Goal: Information Seeking & Learning: Learn about a topic

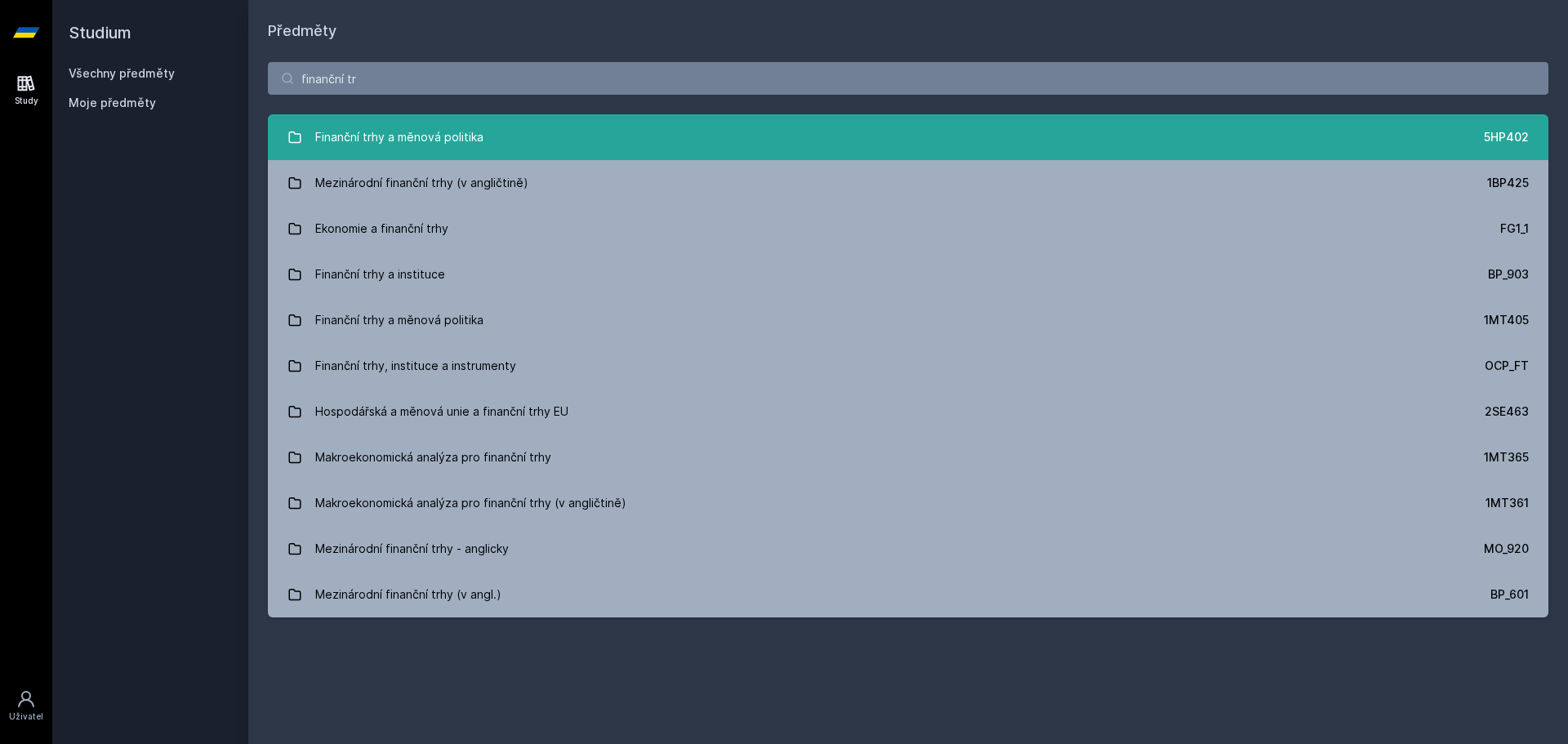
type input "finanční tr"
click at [629, 138] on link "Finanční trhy a měnová politika 5HP402" at bounding box center [908, 137] width 1280 height 46
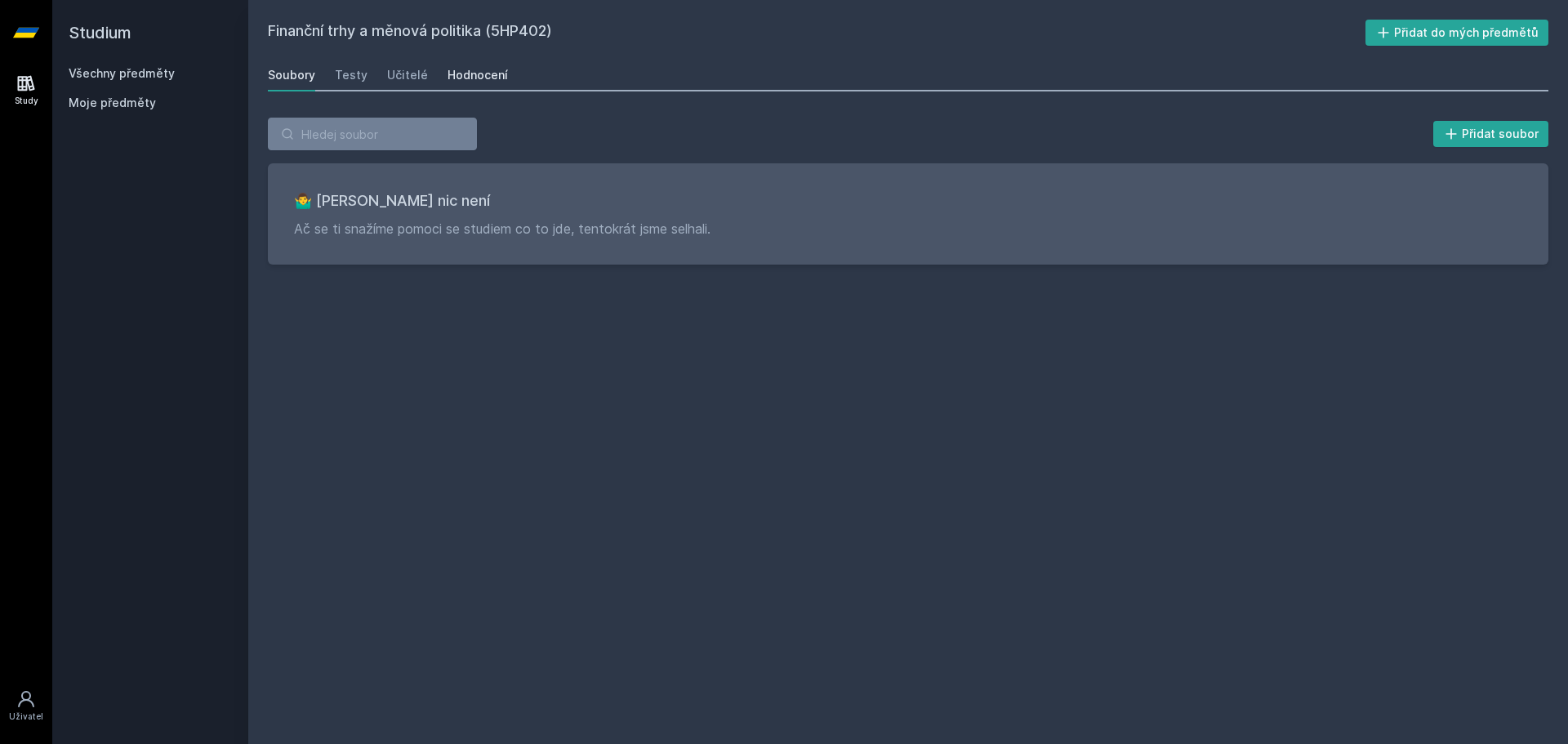
click at [457, 79] on div "Hodnocení" at bounding box center [477, 75] width 60 height 17
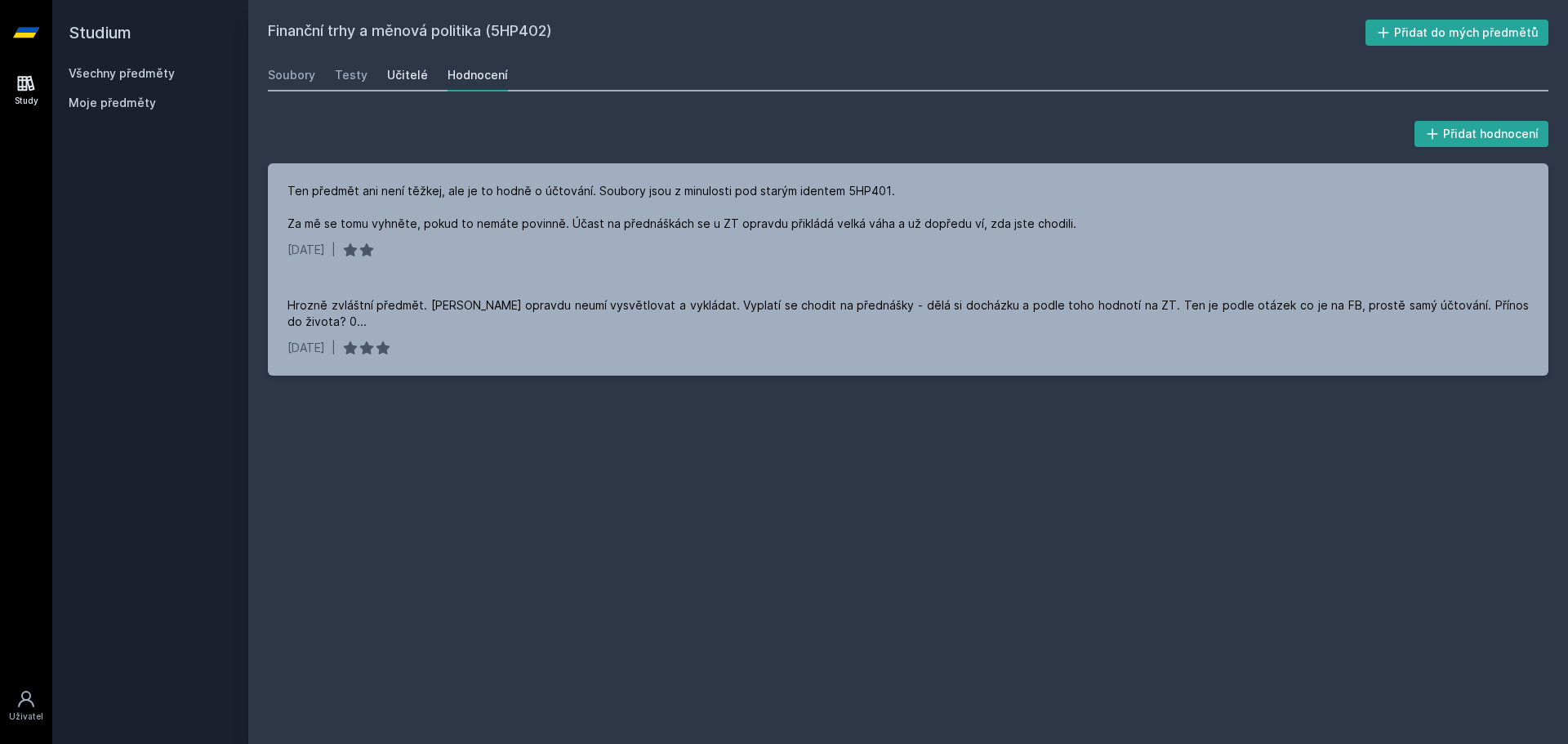
click at [415, 69] on div "Učitelé" at bounding box center [407, 75] width 41 height 17
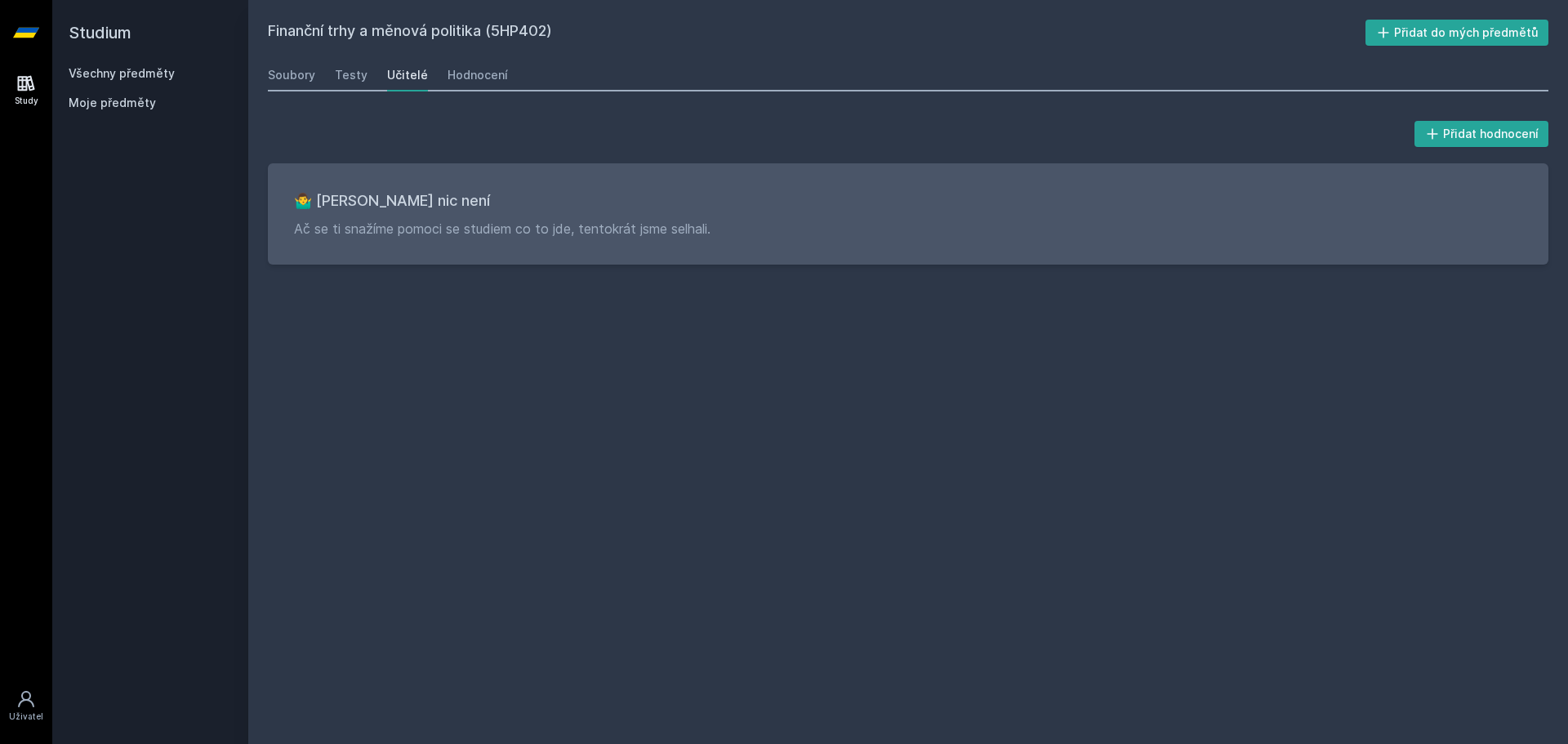
click at [333, 71] on div "Soubory Testy Učitelé Hodnocení" at bounding box center [908, 74] width 1280 height 33
click at [332, 76] on div "Soubory Testy Učitelé Hodnocení" at bounding box center [908, 74] width 1280 height 33
click at [340, 77] on div "Testy" at bounding box center [351, 75] width 33 height 17
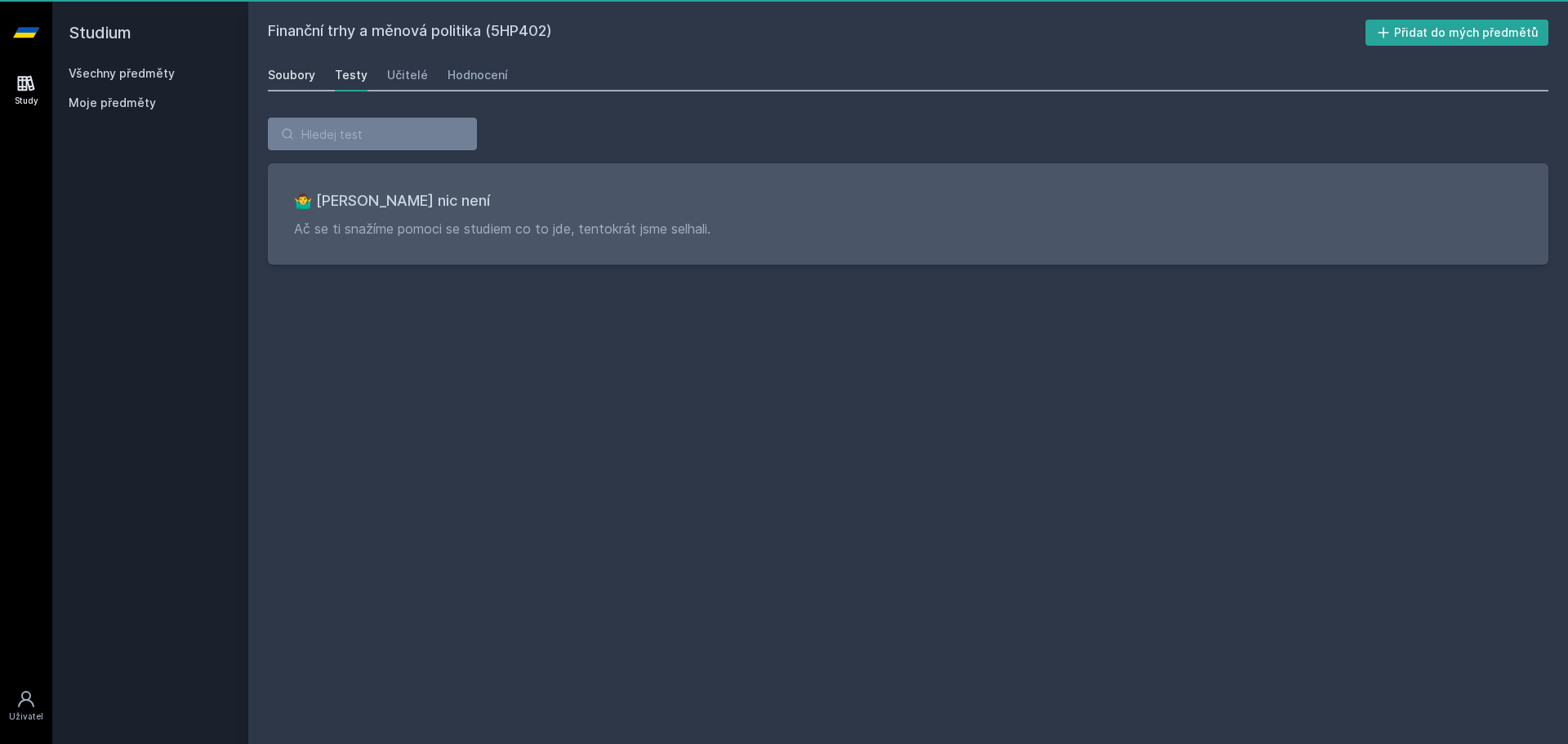
click at [289, 77] on div "Soubory" at bounding box center [291, 75] width 48 height 17
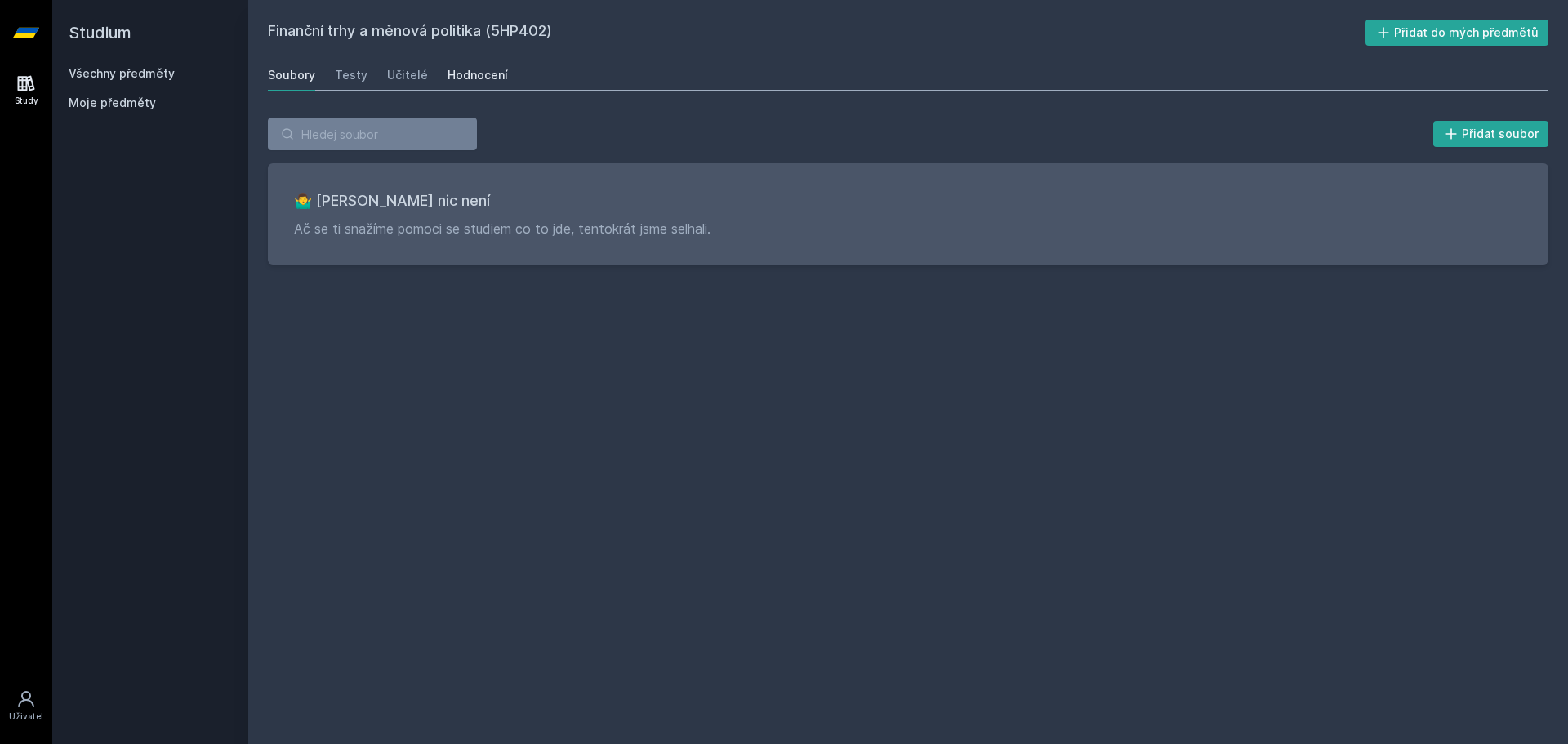
click at [452, 76] on div "Hodnocení" at bounding box center [477, 75] width 60 height 17
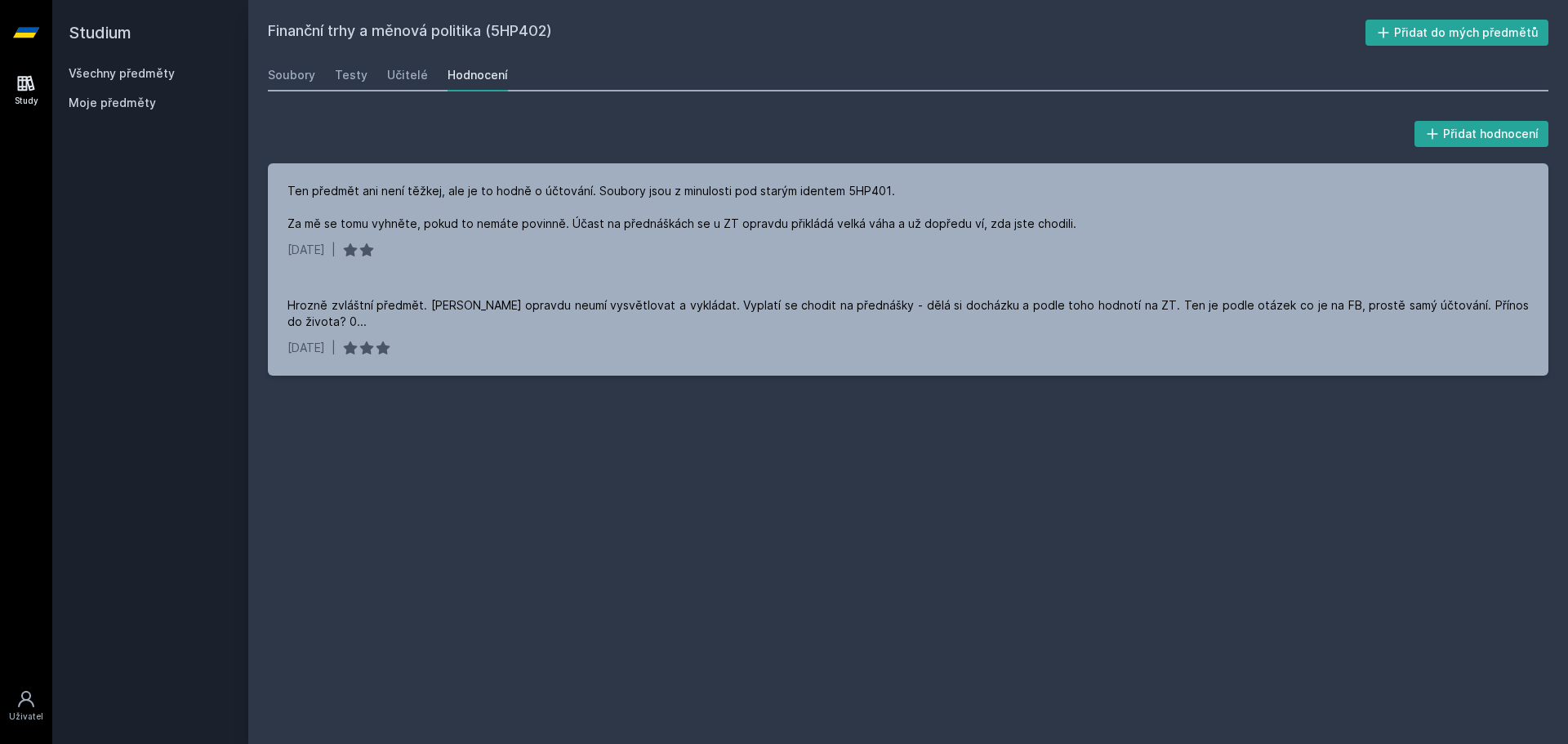
click at [122, 76] on link "Všechny předměty" at bounding box center [121, 73] width 106 height 14
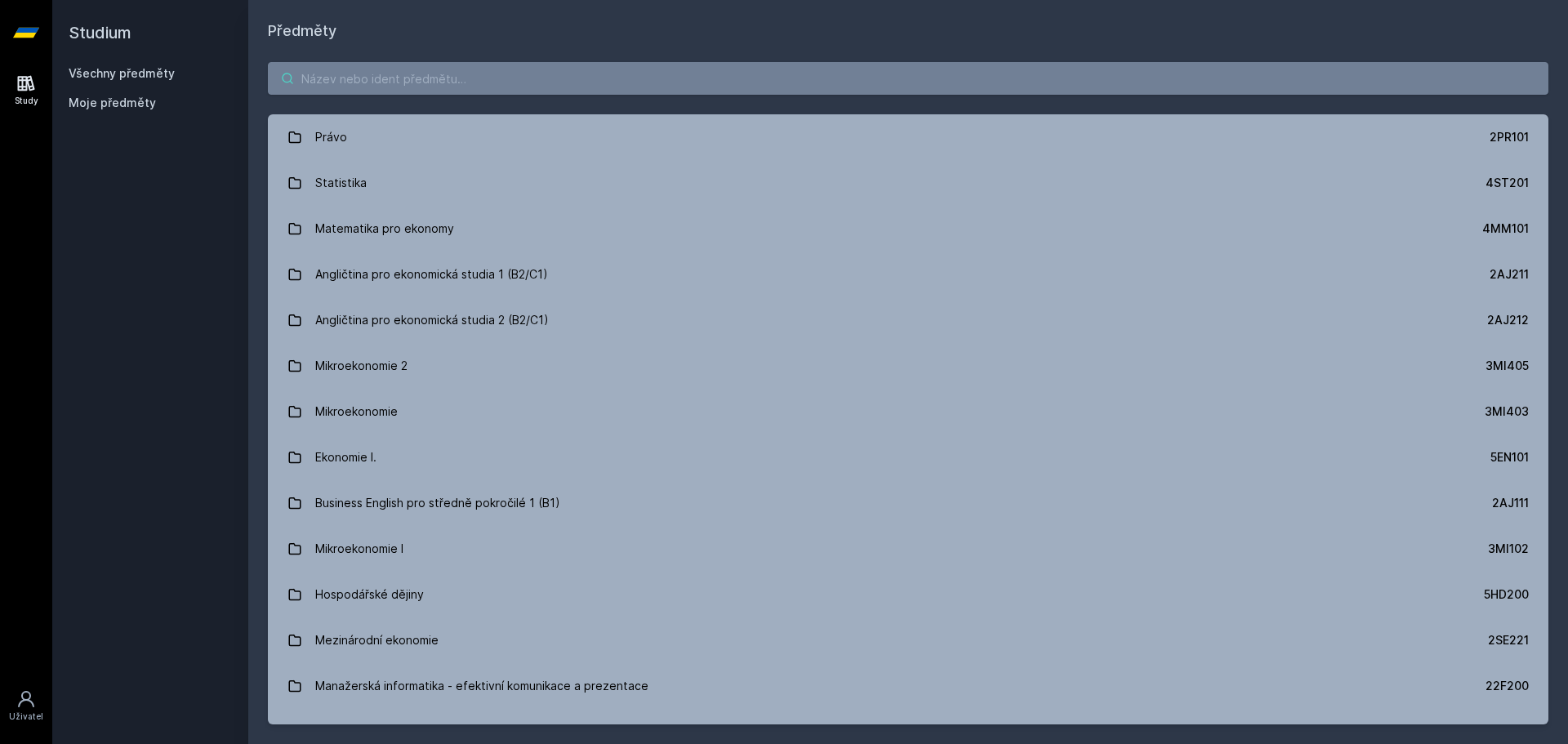
click at [508, 76] on input "search" at bounding box center [908, 78] width 1280 height 33
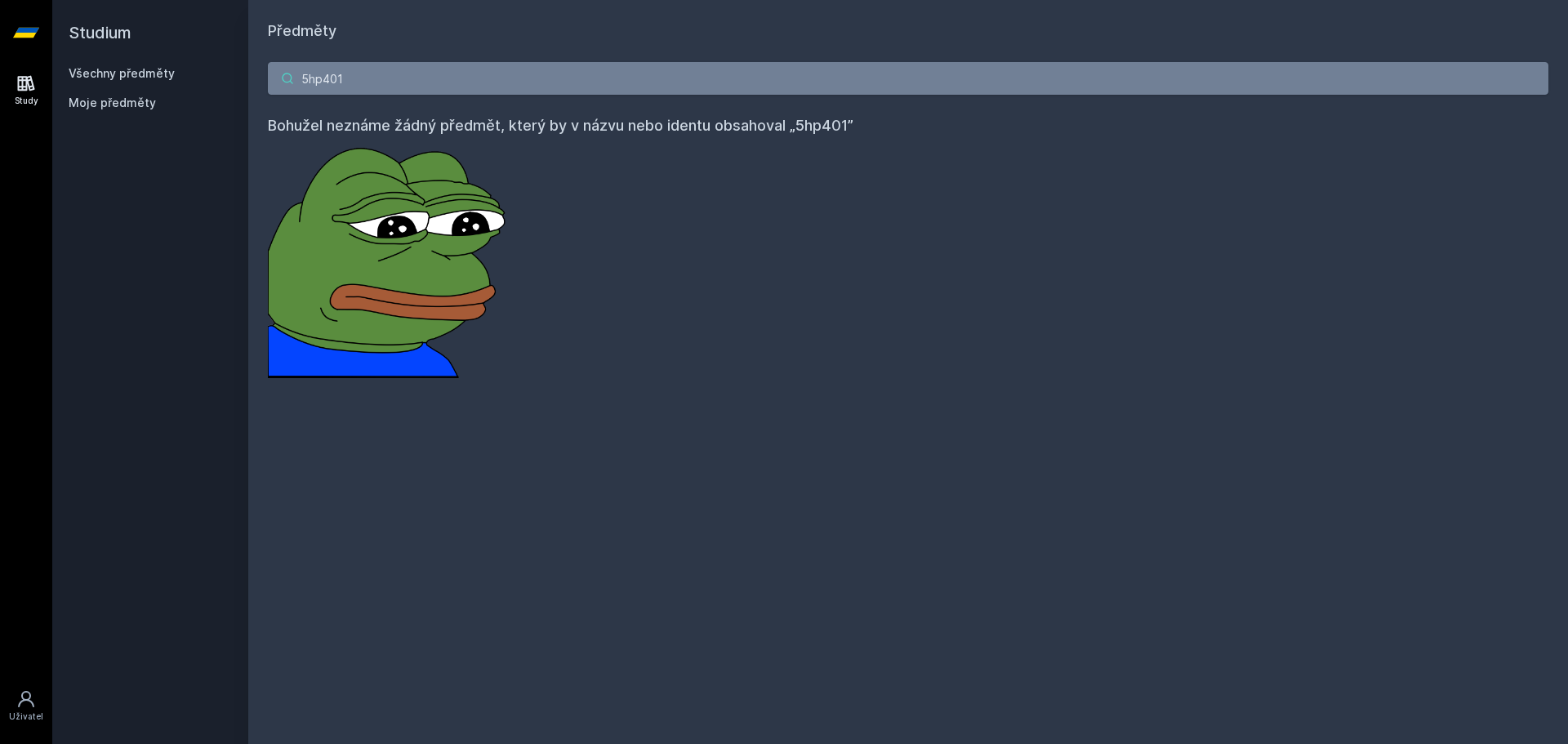
drag, startPoint x: 383, startPoint y: 67, endPoint x: 245, endPoint y: 69, distance: 138.0
click at [245, 69] on div "Studium Všechny předměty Moje předměty Předměty 5hp401 Bohužel neznáme žádný př…" at bounding box center [810, 372] width 1515 height 744
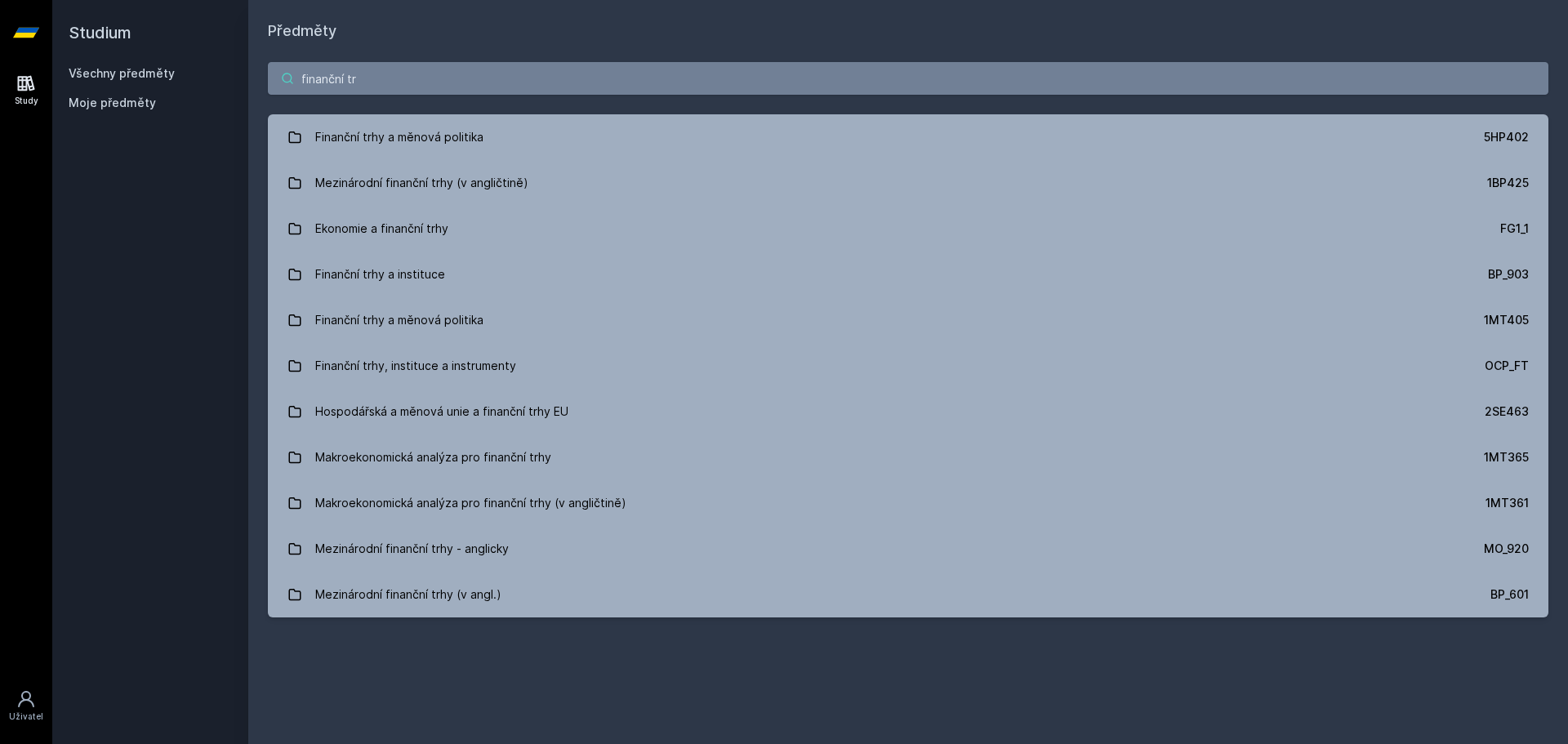
type input "finanční tr"
